Goal: Browse casually

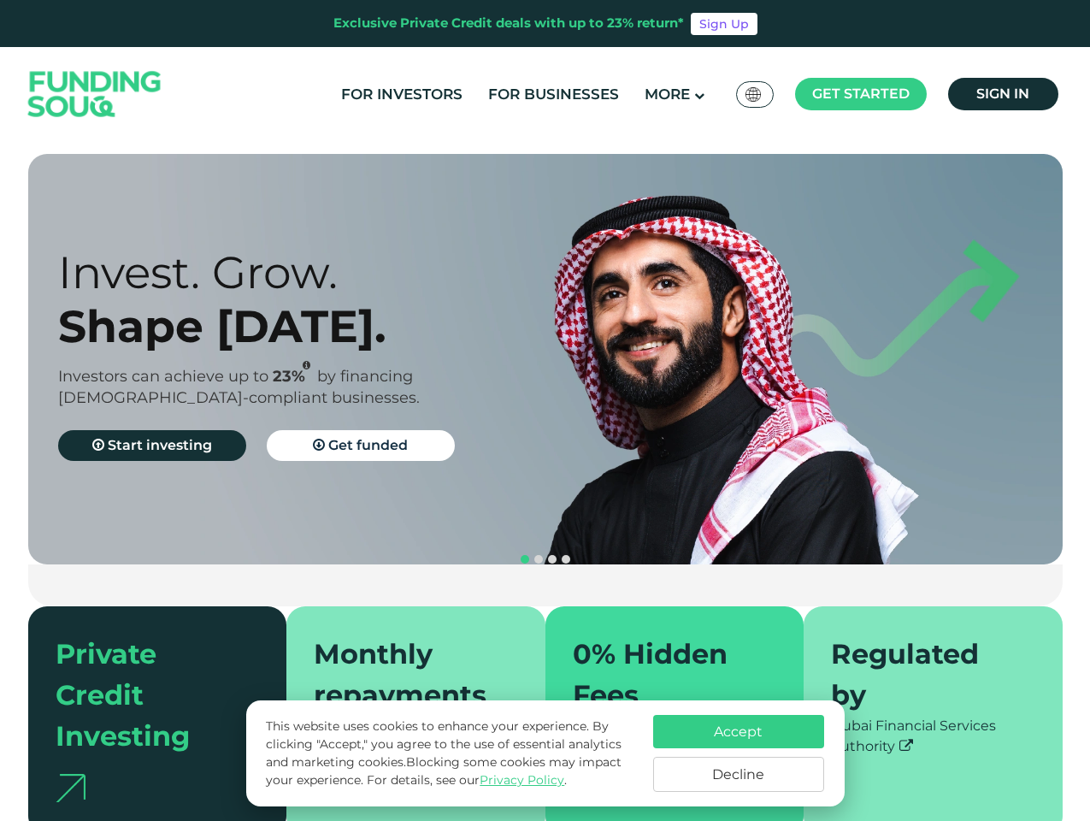
click at [860, 94] on span "Get started" at bounding box center [860, 94] width 97 height 16
click at [545, 359] on div "Invest. Grow. Shape [DATE]. Investors can achieve up to 23% by financing [DEMOG…" at bounding box center [316, 359] width 517 height 228
click at [0, 479] on section "Prosperity Meets Principle. Shariah Compliance [DEMOGRAPHIC_DATA] compliant inv…" at bounding box center [545, 494] width 1090 height 681
click at [545, 552] on button "navigation" at bounding box center [552, 559] width 14 height 14
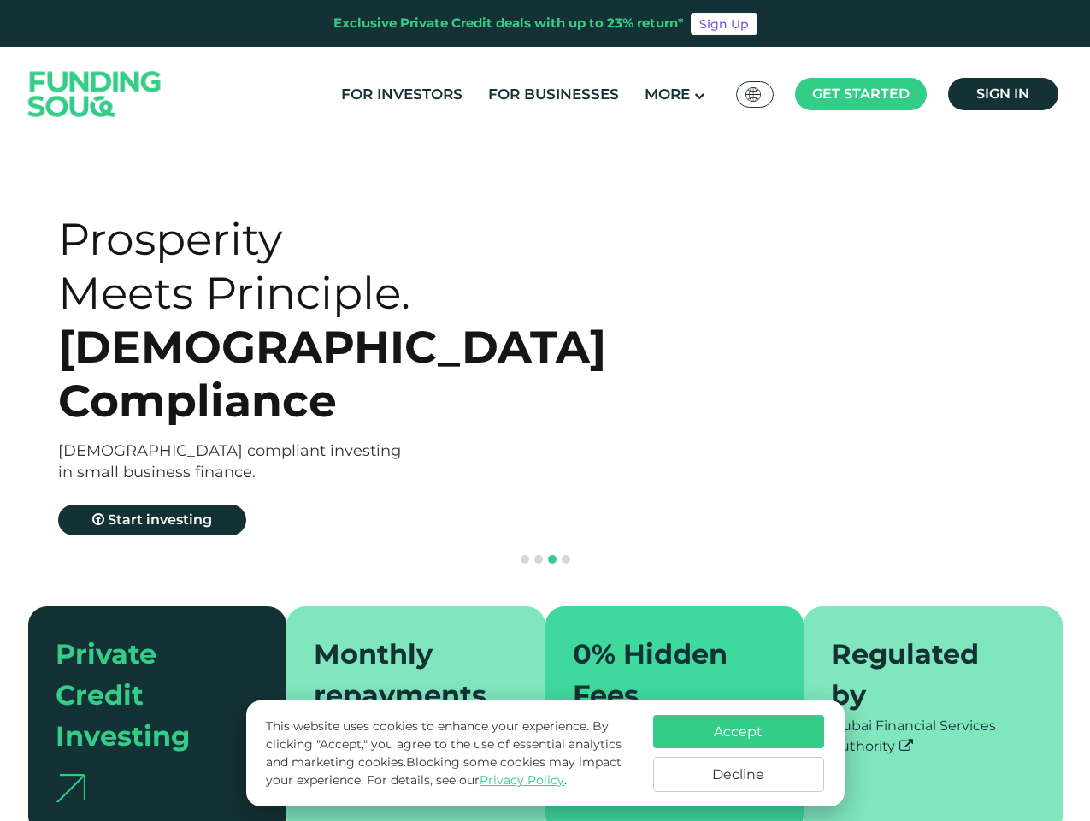
click at [525, 555] on span "navigation" at bounding box center [525, 559] width 9 height 9
click at [539, 555] on span "navigation" at bounding box center [538, 559] width 9 height 9
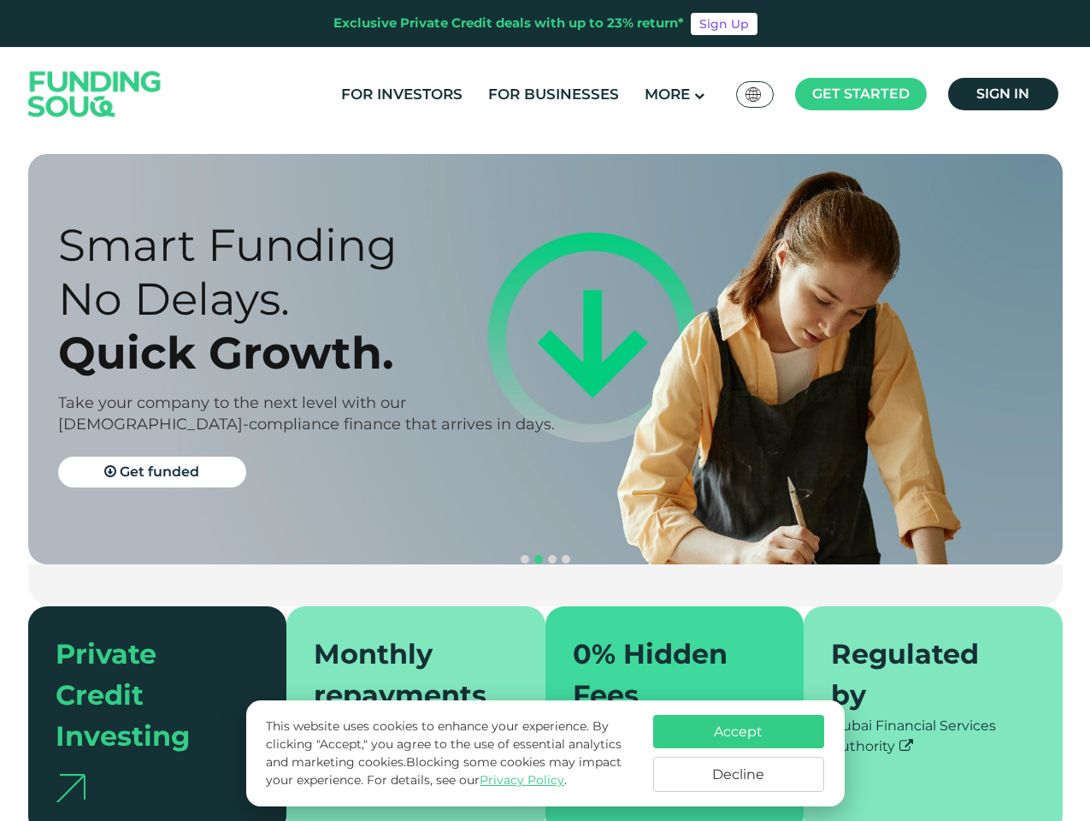
click at [552, 555] on span "navigation" at bounding box center [552, 559] width 9 height 9
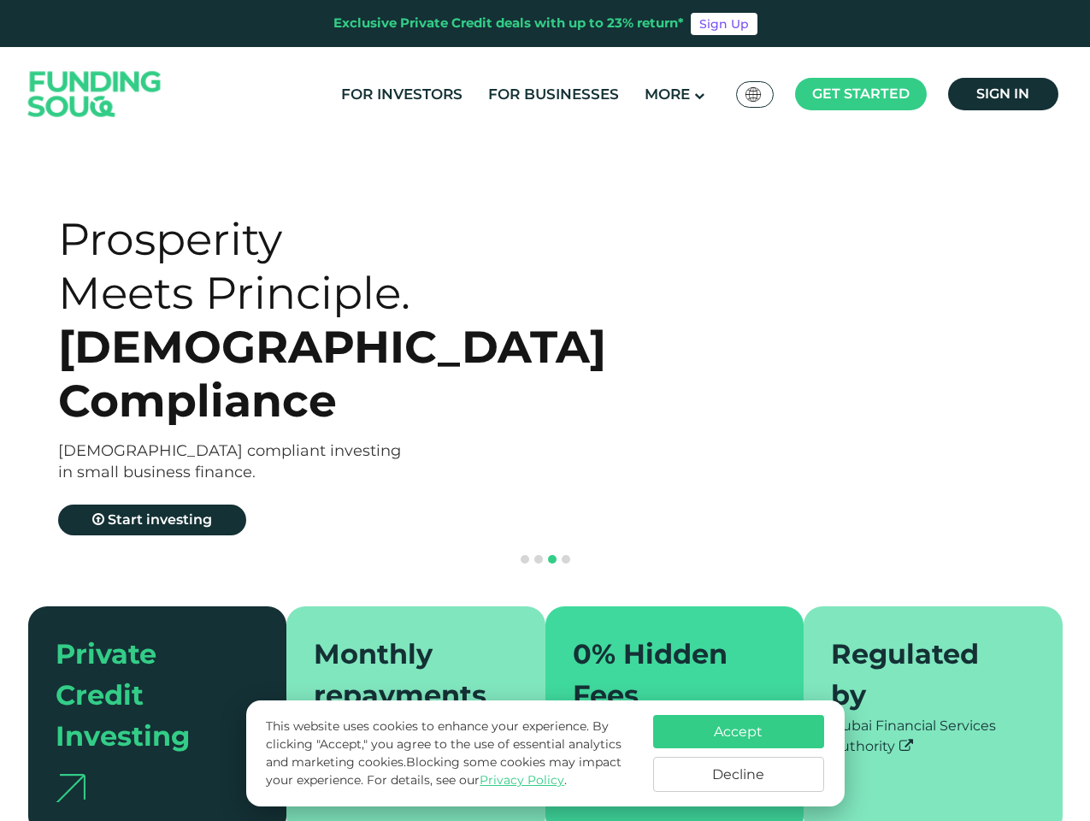
click at [566, 555] on span "navigation" at bounding box center [566, 559] width 9 height 9
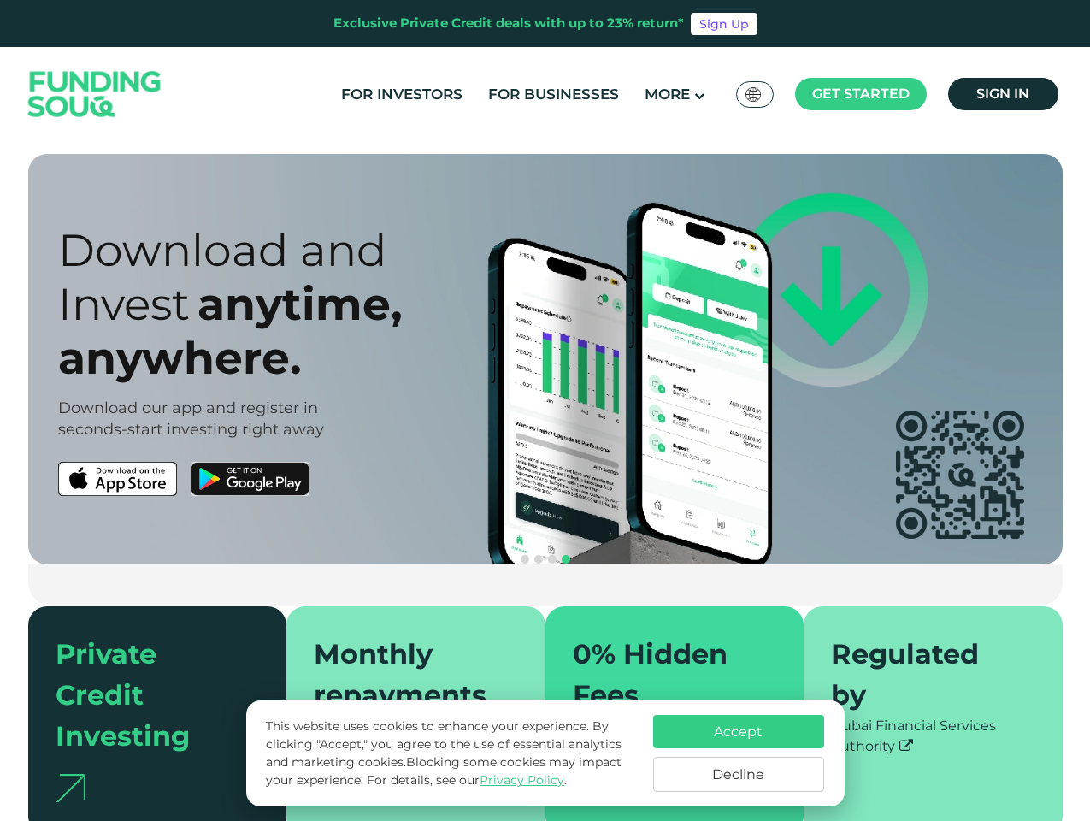
click at [739, 753] on div "Accept Decline" at bounding box center [738, 753] width 171 height 77
